Goal: Find specific page/section: Find specific page/section

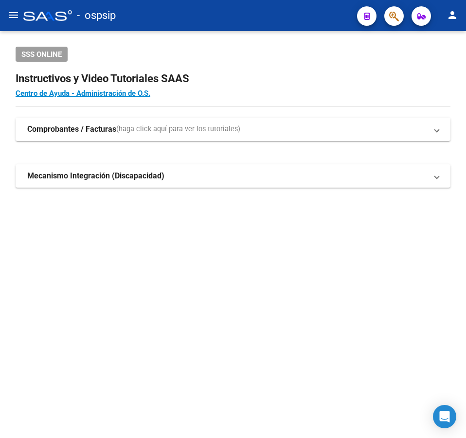
click at [386, 12] on button "button" at bounding box center [393, 15] width 19 height 19
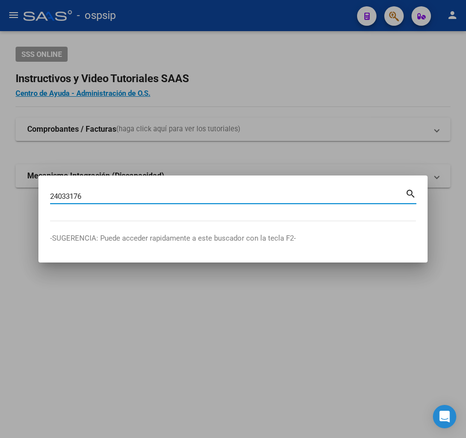
type input "24033176"
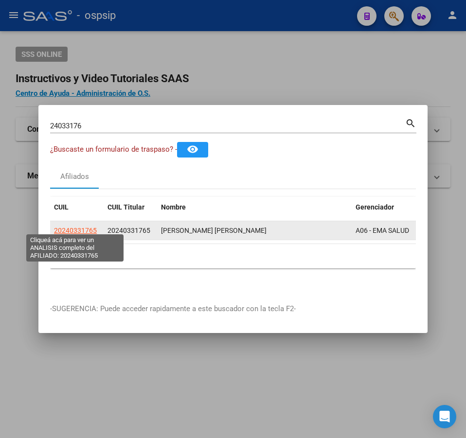
click at [72, 228] on span "20240331765" at bounding box center [75, 230] width 43 height 8
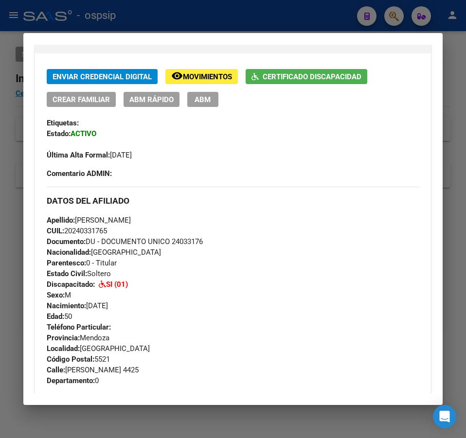
scroll to position [194, 0]
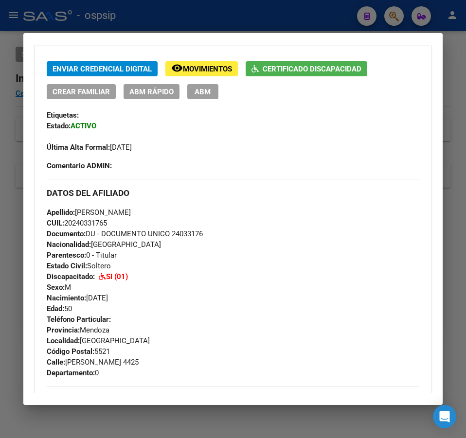
click at [293, 75] on button "Certificado Discapacidad" at bounding box center [306, 68] width 122 height 15
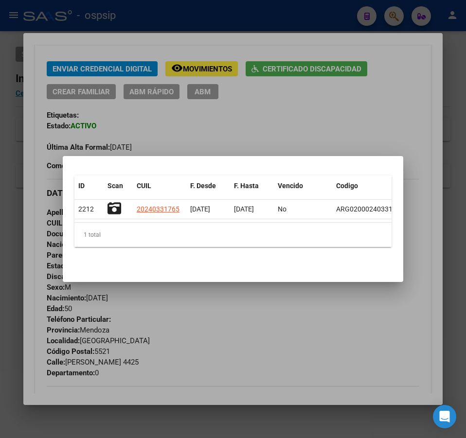
click at [156, 22] on div at bounding box center [233, 219] width 466 height 438
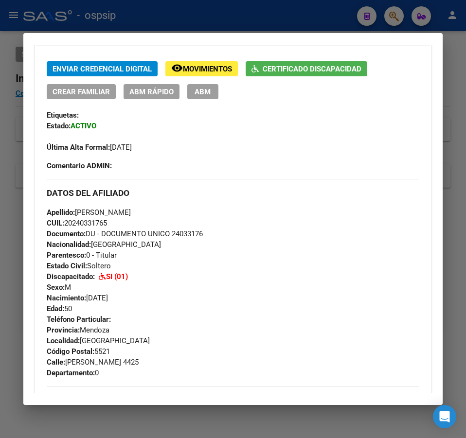
click at [226, 22] on div at bounding box center [233, 219] width 466 height 438
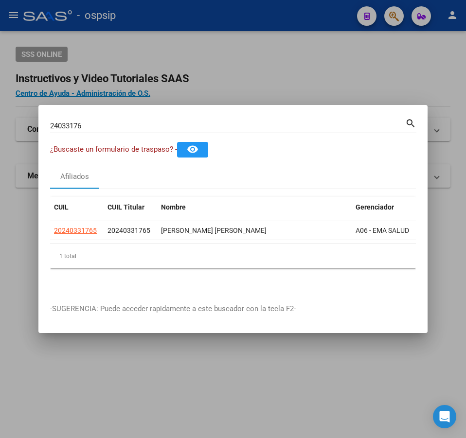
click at [231, 69] on div at bounding box center [233, 219] width 466 height 438
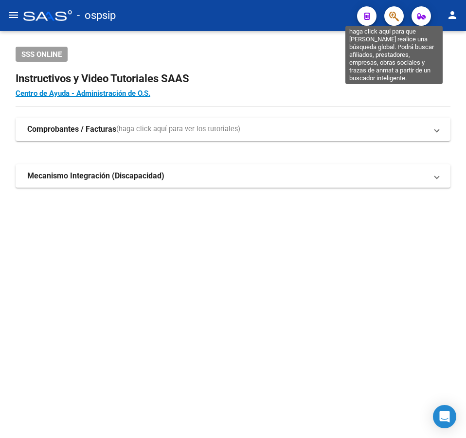
click at [394, 16] on icon "button" at bounding box center [394, 16] width 10 height 11
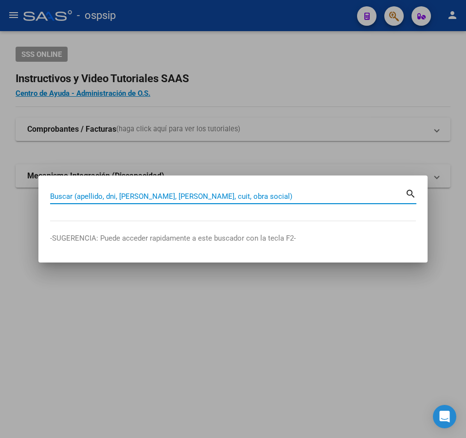
click at [155, 193] on input "Buscar (apellido, dni, [PERSON_NAME], [PERSON_NAME], cuit, obra social)" at bounding box center [227, 196] width 355 height 9
type input "17876633"
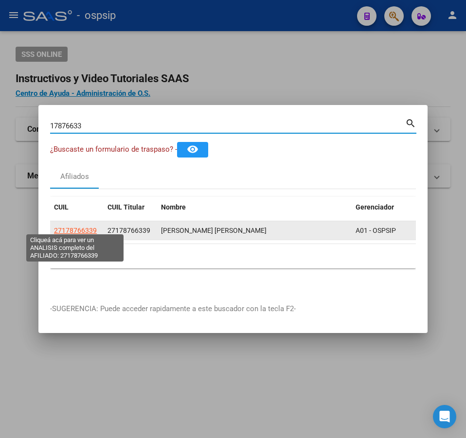
click at [87, 229] on span "27178766339" at bounding box center [75, 230] width 43 height 8
copy span "3"
type textarea "27178766339"
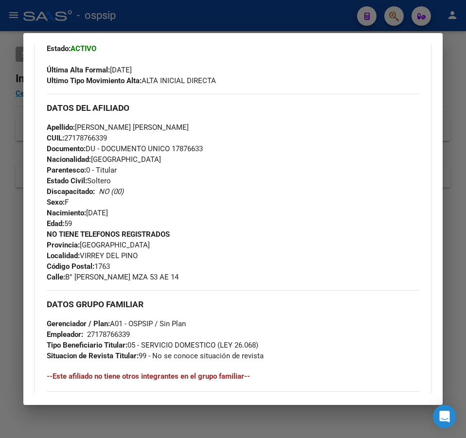
scroll to position [292, 0]
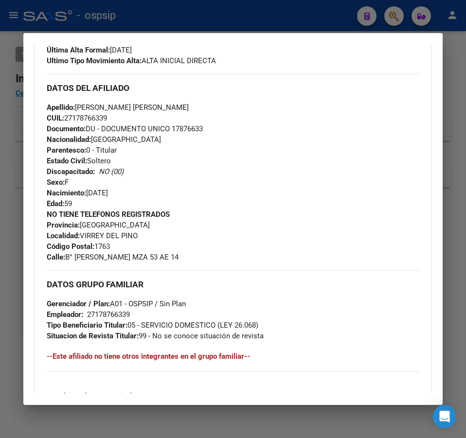
click at [298, 13] on div at bounding box center [233, 219] width 466 height 438
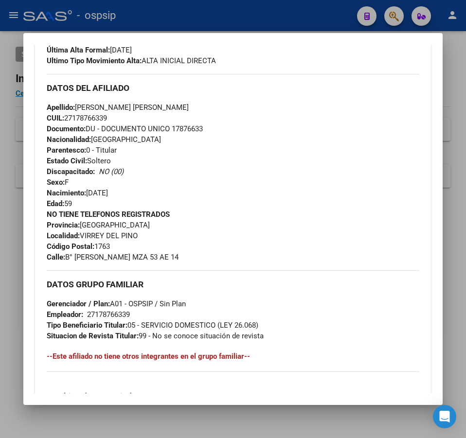
click at [298, 13] on div at bounding box center [233, 219] width 466 height 438
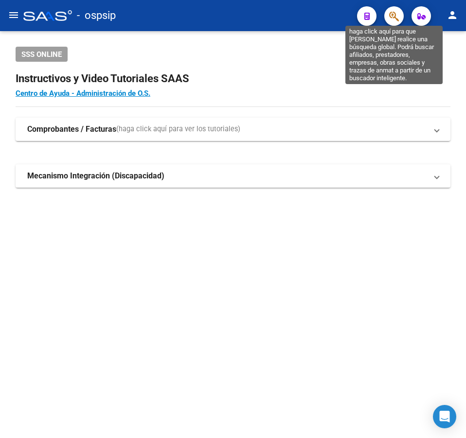
click at [394, 14] on icon "button" at bounding box center [394, 16] width 10 height 11
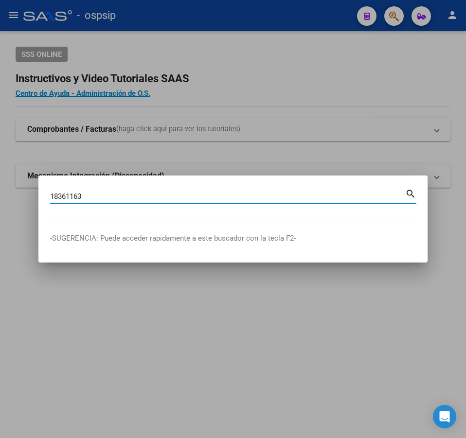
type input "18361163"
